Goal: Task Accomplishment & Management: Manage account settings

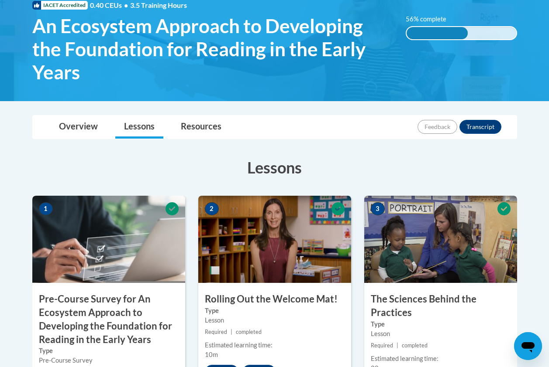
scroll to position [120, 0]
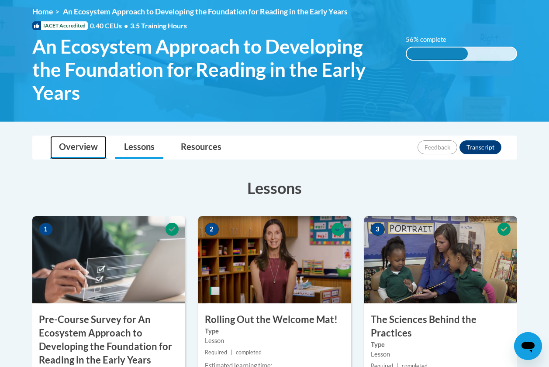
click at [79, 148] on link "Overview" at bounding box center [78, 147] width 56 height 23
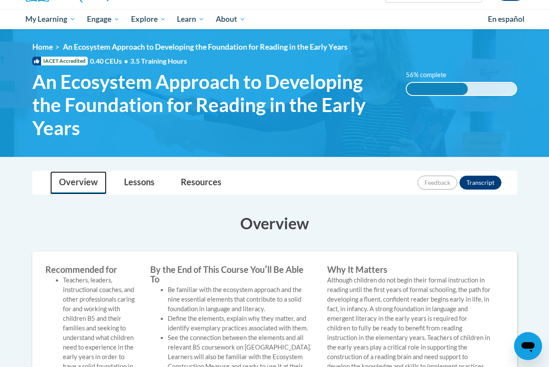
scroll to position [77, 0]
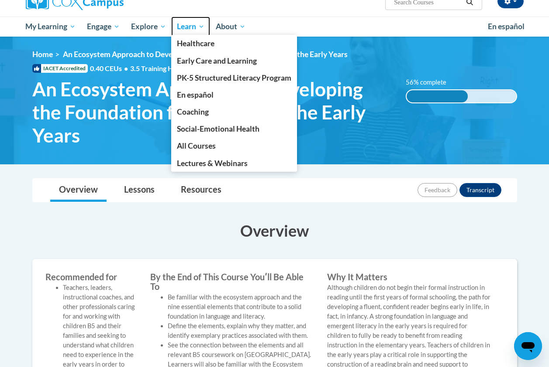
click at [196, 27] on span "Learn" at bounding box center [190, 26] width 27 height 10
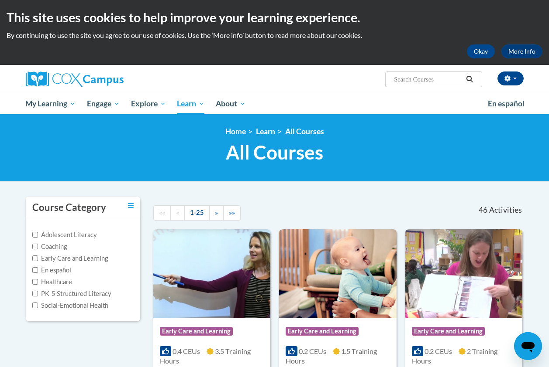
click at [101, 258] on label "Early Care and Learning" at bounding box center [69, 259] width 75 height 10
click at [38, 258] on input "Early Care and Learning" at bounding box center [35, 259] width 6 height 6
checkbox input "true"
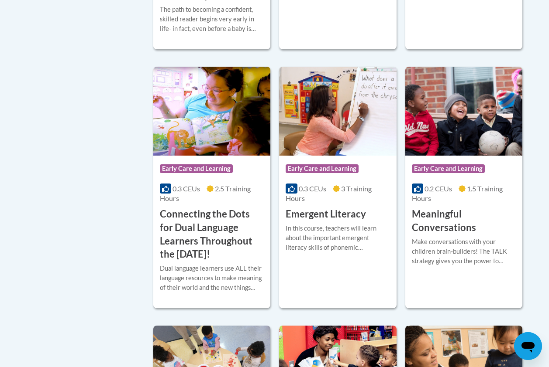
scroll to position [435, 0]
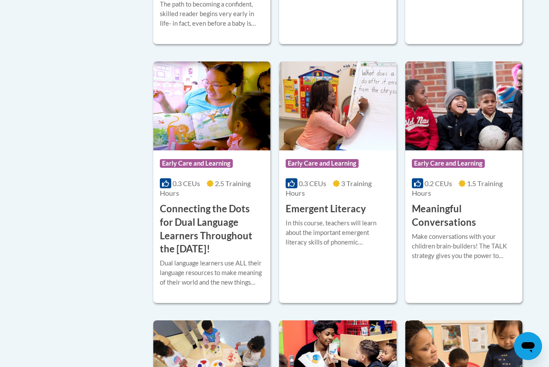
click at [362, 274] on div "Course Category: Early Care and Learning 0.3 CEUs 3 Training Hours COURSE Emerg…" at bounding box center [337, 183] width 117 height 242
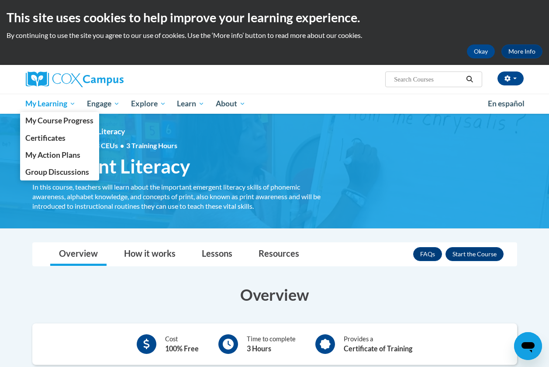
click at [69, 100] on span "My Learning" at bounding box center [50, 104] width 50 height 10
click at [84, 120] on span "My Course Progress" at bounding box center [59, 120] width 68 height 9
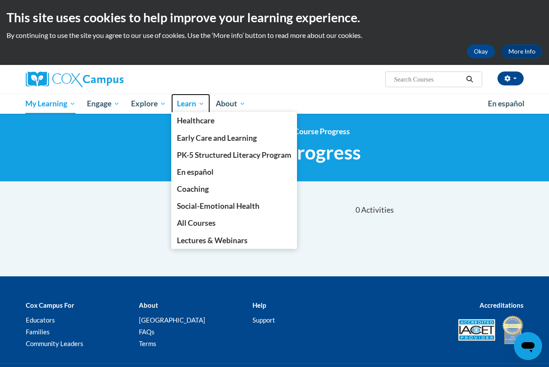
click at [195, 103] on span "Learn" at bounding box center [190, 104] width 27 height 10
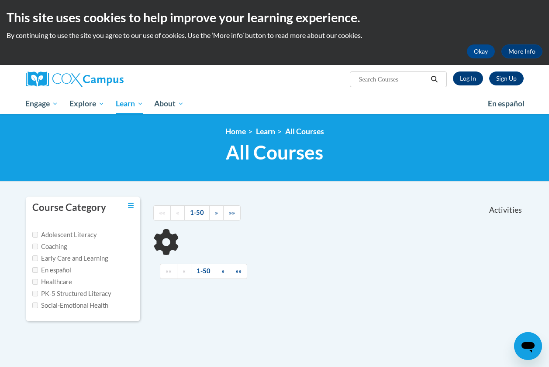
click at [473, 80] on link "Log In" at bounding box center [468, 79] width 30 height 14
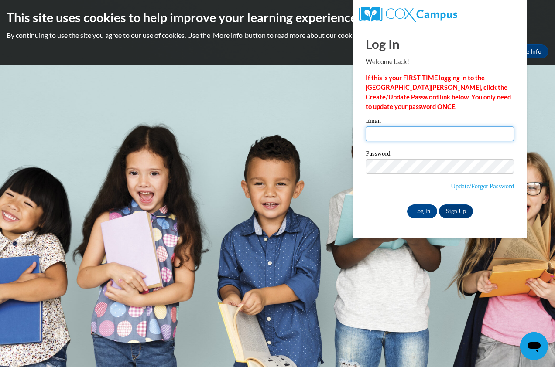
click at [448, 136] on input "Email" at bounding box center [440, 134] width 148 height 15
type input "chucky75@gmail.com"
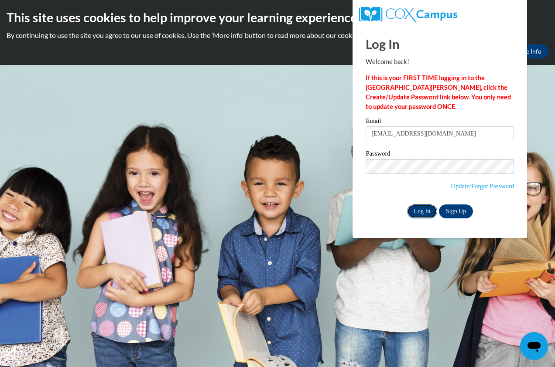
click at [423, 209] on input "Log In" at bounding box center [422, 212] width 31 height 14
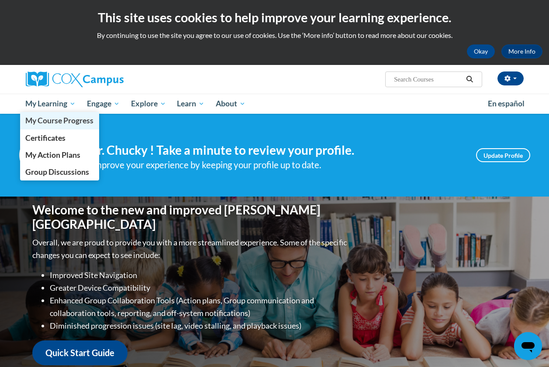
click at [57, 113] on link "My Course Progress" at bounding box center [59, 120] width 79 height 17
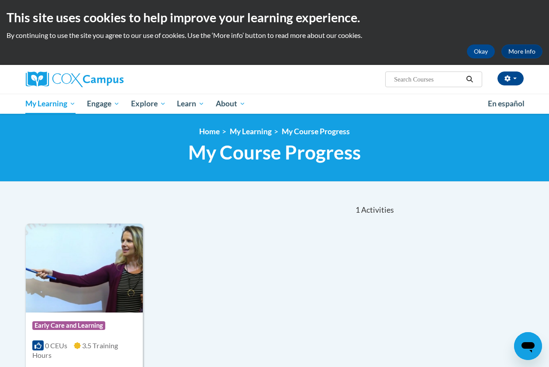
click at [92, 302] on img at bounding box center [84, 268] width 117 height 89
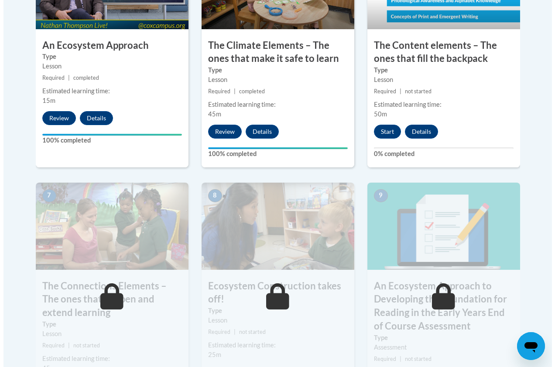
scroll to position [642, 0]
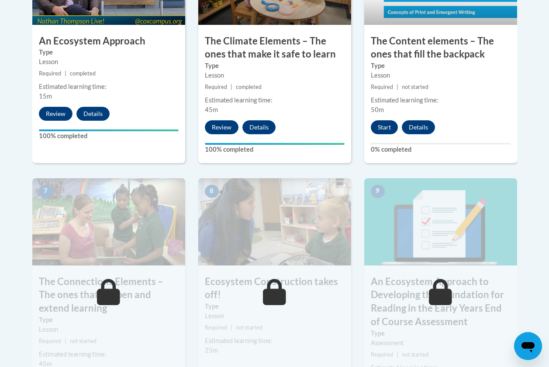
click at [382, 124] on button "Start" at bounding box center [383, 127] width 27 height 14
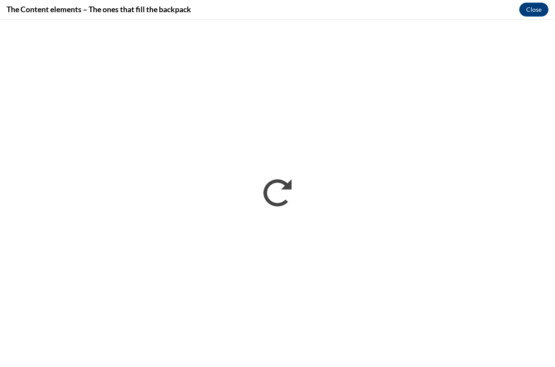
scroll to position [0, 0]
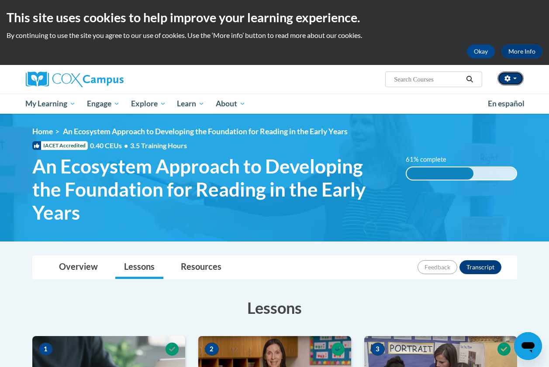
click at [514, 78] on span "button" at bounding box center [514, 79] width 3 height 2
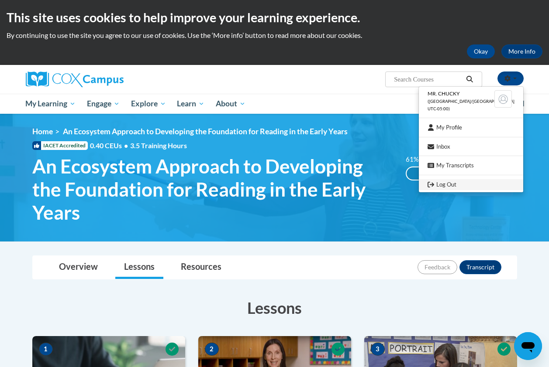
click at [477, 182] on link "Log Out" at bounding box center [470, 184] width 104 height 11
